Goal: Task Accomplishment & Management: Manage account settings

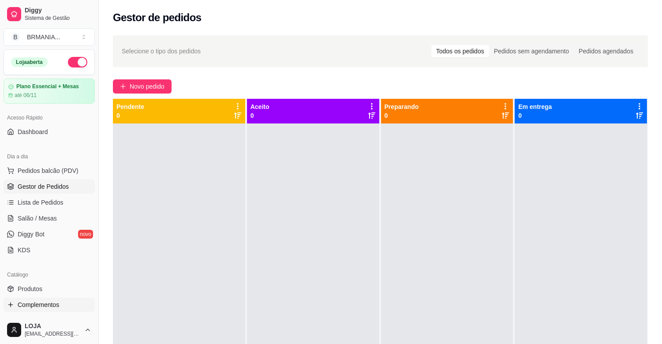
click at [66, 301] on link "Complementos" at bounding box center [49, 305] width 91 height 14
click at [29, 300] on span "Complementos" at bounding box center [38, 304] width 41 height 9
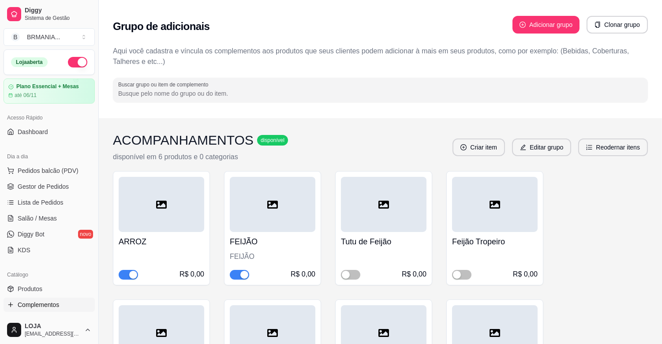
click at [58, 302] on span "Complementos" at bounding box center [38, 304] width 41 height 9
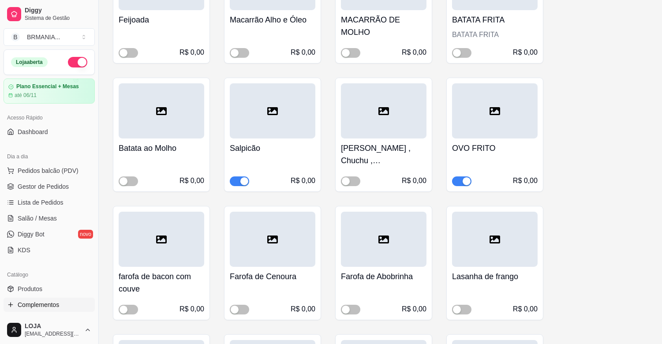
scroll to position [372, 0]
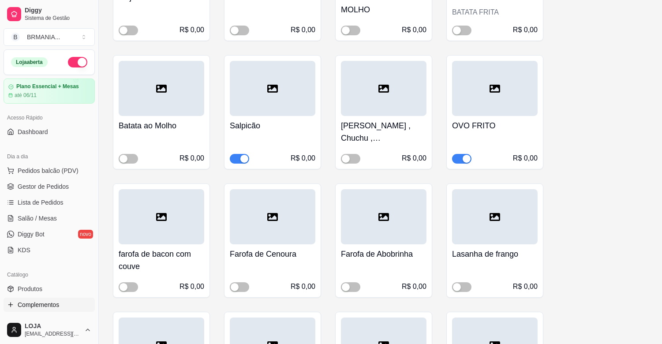
click at [242, 160] on div "button" at bounding box center [244, 159] width 8 height 8
click at [466, 33] on span "button" at bounding box center [461, 31] width 19 height 10
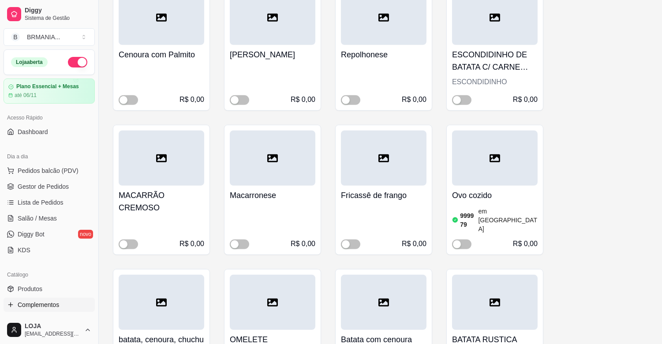
scroll to position [943, 0]
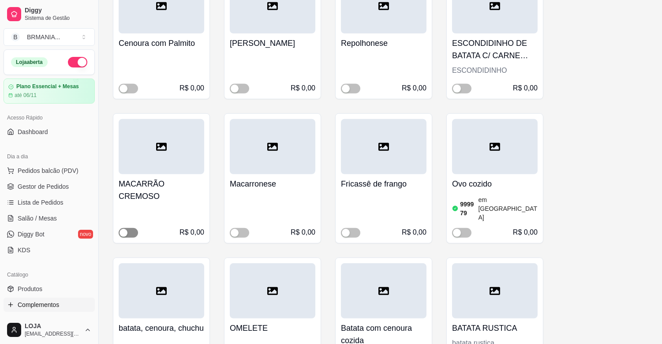
click at [126, 229] on div "button" at bounding box center [123, 233] width 8 height 8
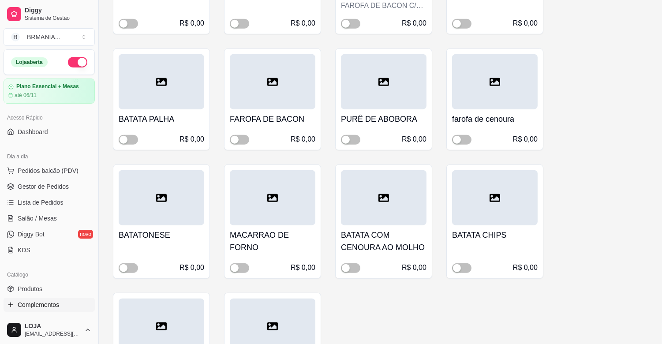
scroll to position [1587, 0]
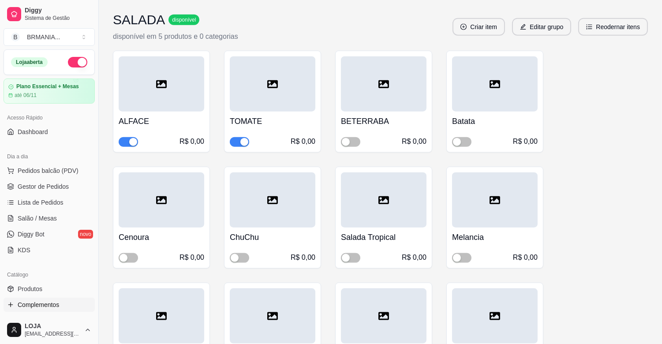
scroll to position [2022, 0]
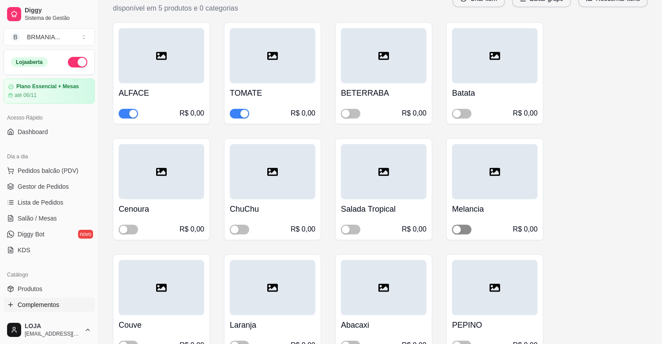
click at [469, 225] on span "button" at bounding box center [461, 230] width 19 height 10
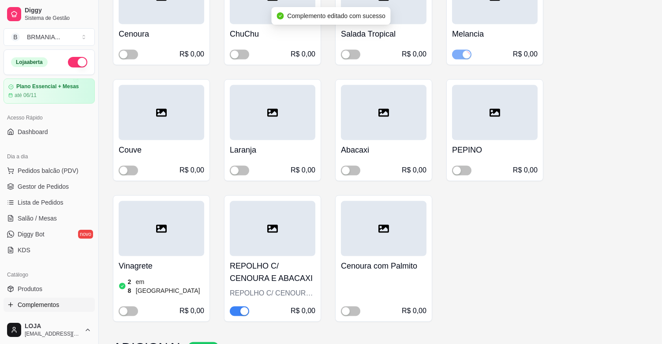
scroll to position [2338, 0]
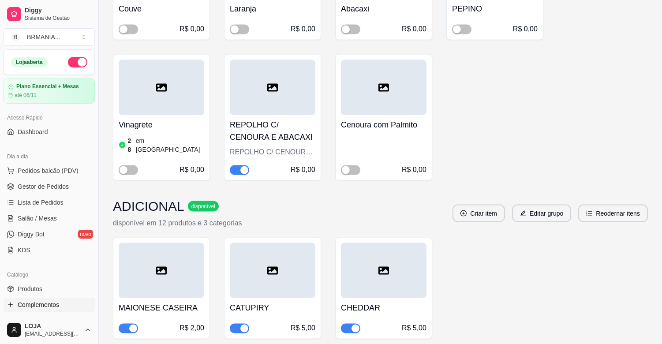
click at [232, 165] on span "button" at bounding box center [239, 170] width 19 height 10
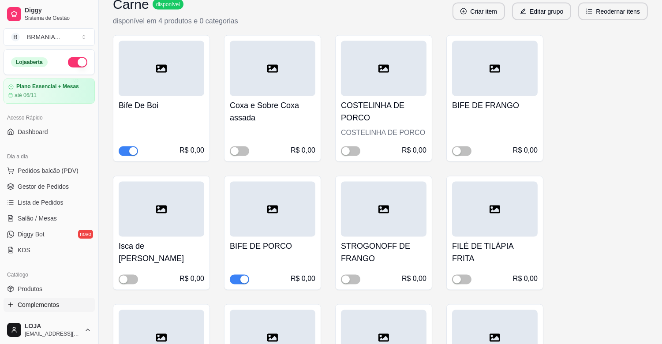
scroll to position [2880, 0]
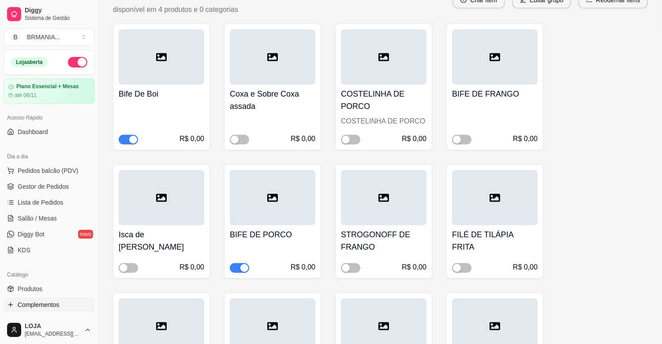
drag, startPoint x: 127, startPoint y: 241, endPoint x: 150, endPoint y: 236, distance: 23.9
click at [135, 263] on button "button" at bounding box center [128, 268] width 19 height 10
click at [234, 263] on span "button" at bounding box center [239, 268] width 19 height 10
